Goal: Task Accomplishment & Management: Use online tool/utility

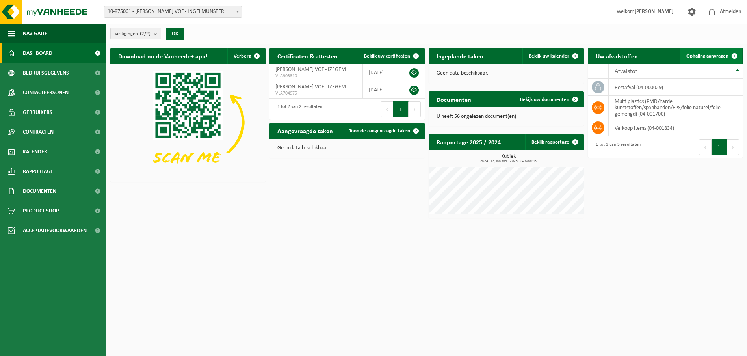
click at [721, 56] on span "Ophaling aanvragen" at bounding box center [707, 56] width 42 height 5
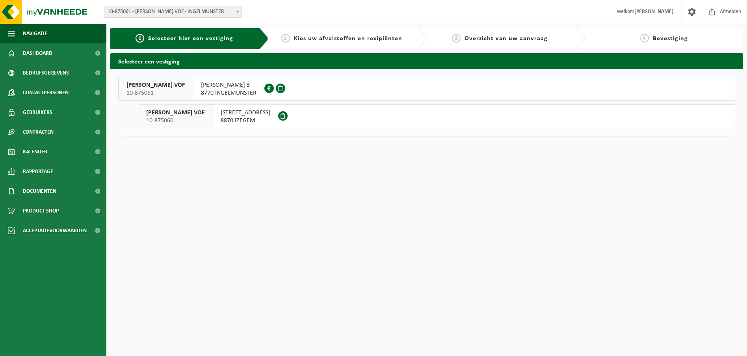
click at [264, 121] on span "8870 IZEGEM" at bounding box center [246, 121] width 50 height 8
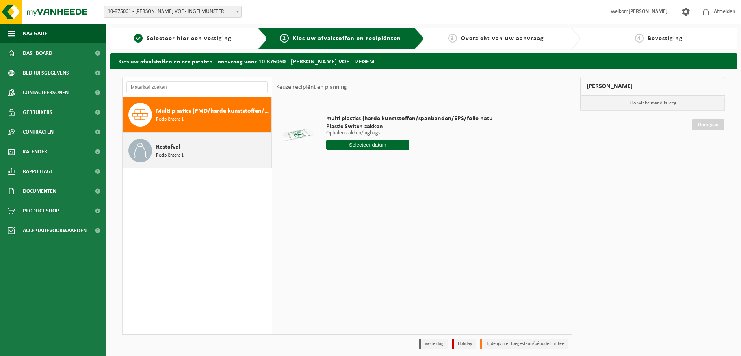
click at [170, 154] on span "Recipiënten: 1" at bounding box center [170, 155] width 28 height 7
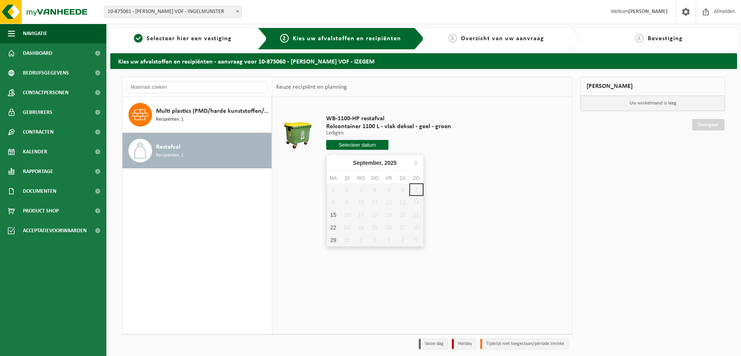
click at [364, 146] on input "text" at bounding box center [357, 145] width 63 height 10
click at [335, 215] on div "15" at bounding box center [334, 214] width 14 height 13
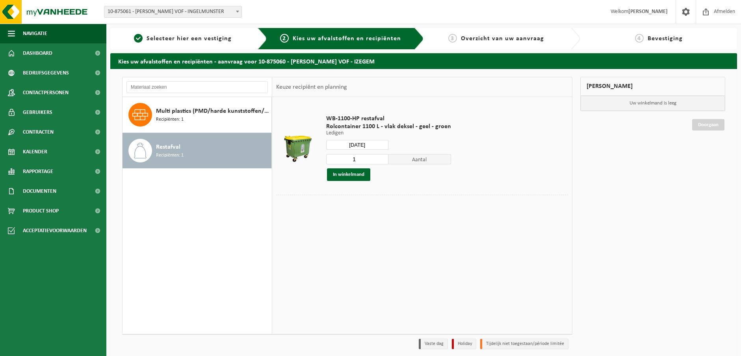
type input "Van 2025-09-15"
click at [354, 174] on button "In winkelmand" at bounding box center [348, 174] width 43 height 13
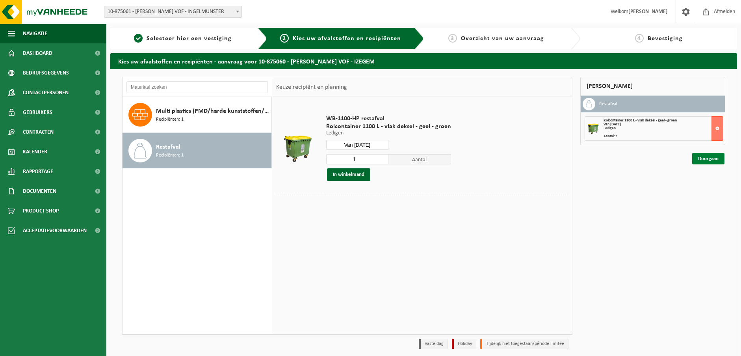
click at [709, 158] on link "Doorgaan" at bounding box center [708, 158] width 32 height 11
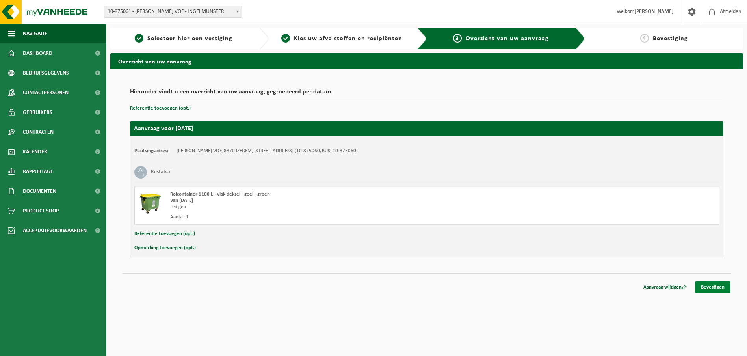
click at [708, 285] on link "Bevestigen" at bounding box center [712, 286] width 35 height 11
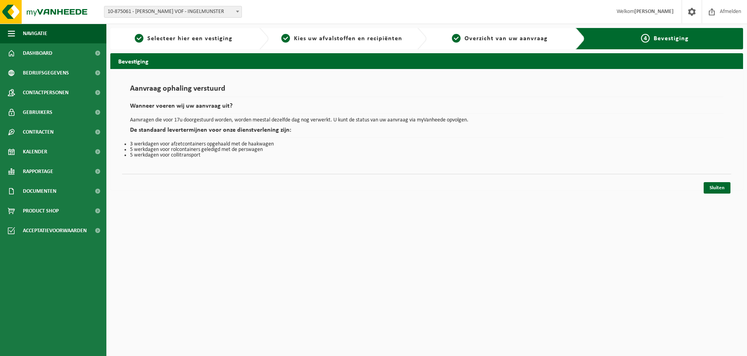
drag, startPoint x: 722, startPoint y: 185, endPoint x: 372, endPoint y: 293, distance: 366.4
click at [722, 185] on link "Sluiten" at bounding box center [717, 187] width 27 height 11
